Goal: Transaction & Acquisition: Purchase product/service

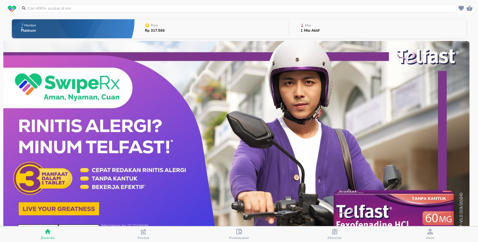
click at [469, 10] on icon "button" at bounding box center [469, 8] width 6 height 5
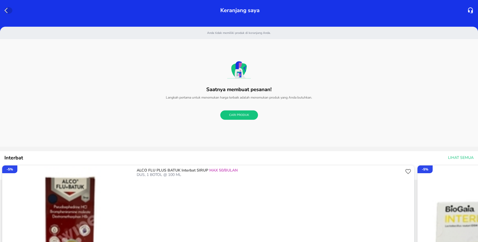
click at [7, 11] on icon "button" at bounding box center [7, 10] width 7 height 7
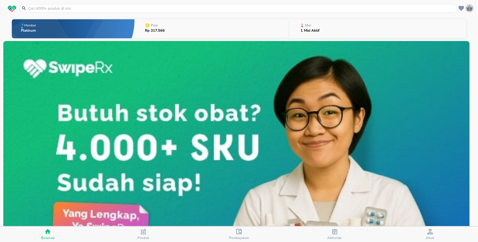
click at [469, 10] on icon "button" at bounding box center [469, 8] width 6 height 5
